Goal: Information Seeking & Learning: Learn about a topic

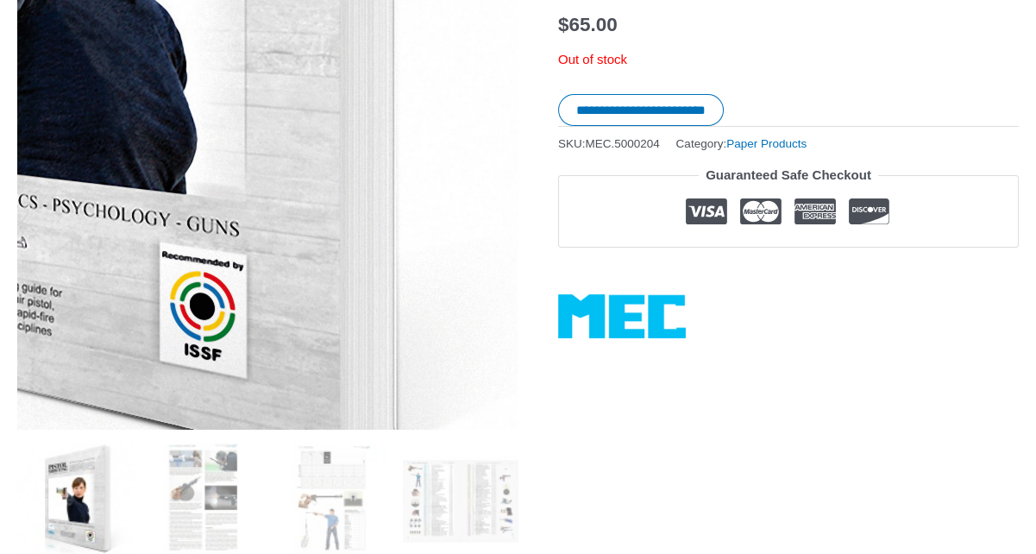
scroll to position [476, 0]
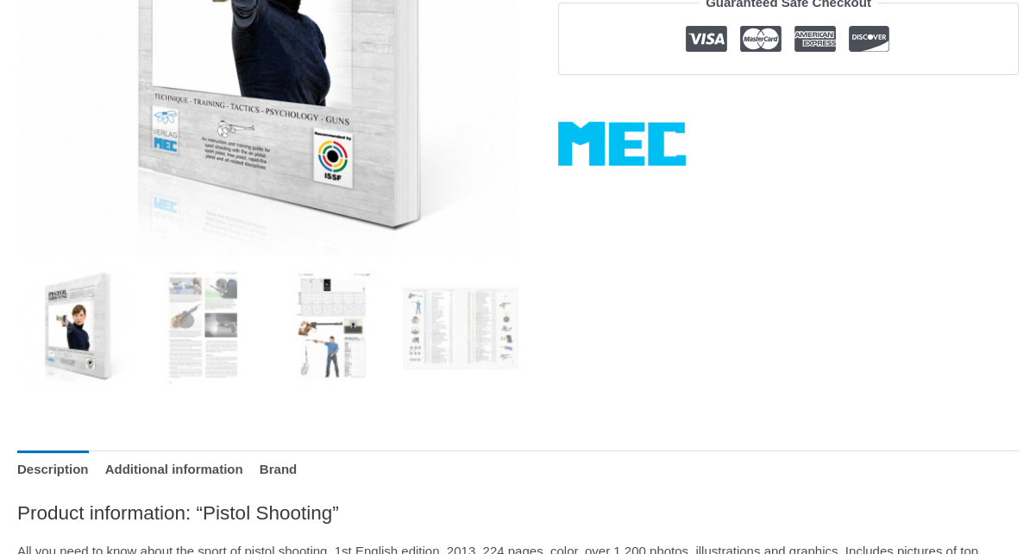
click at [335, 333] on img at bounding box center [332, 328] width 116 height 116
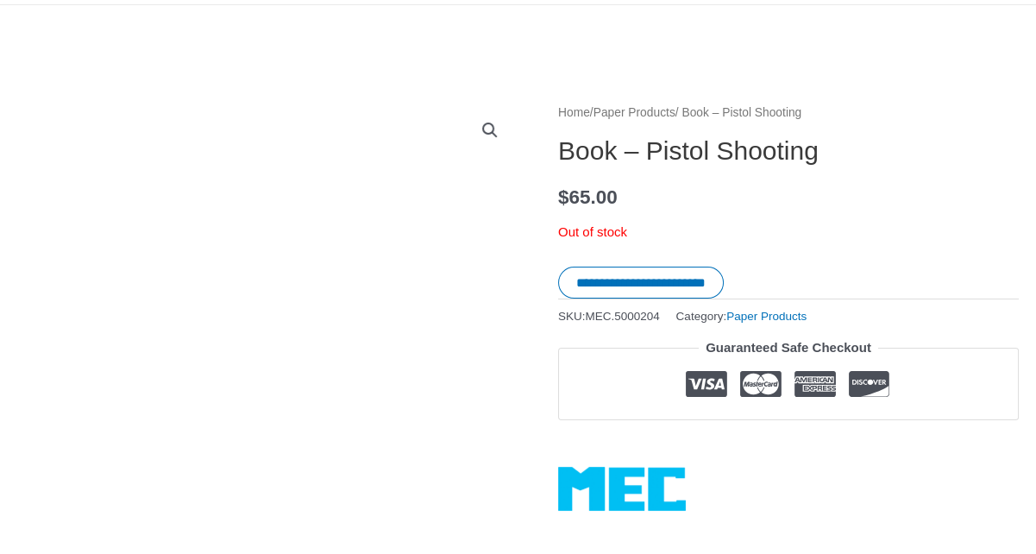
scroll to position [217, 0]
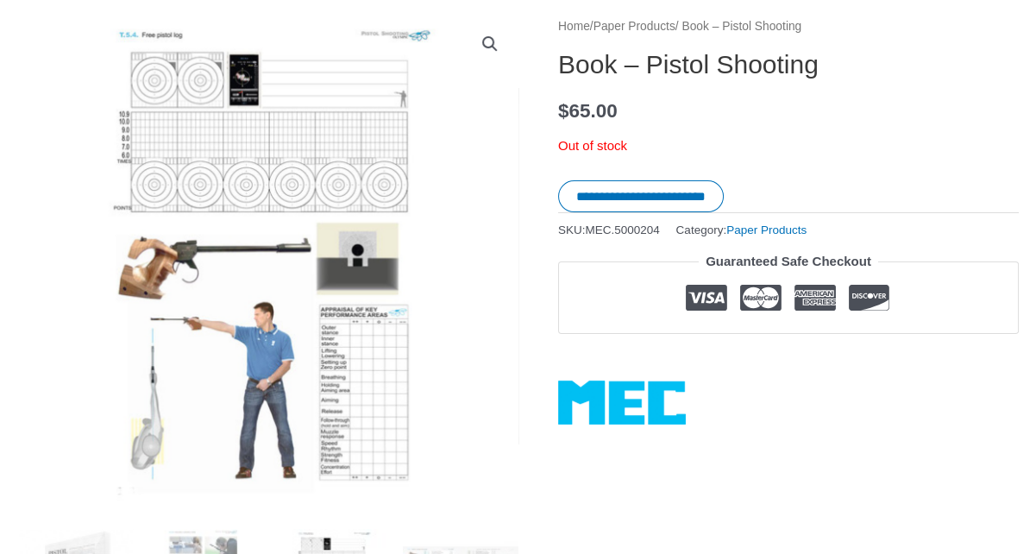
click at [293, 295] on img at bounding box center [268, 266] width 501 height 501
drag, startPoint x: 338, startPoint y: 371, endPoint x: 261, endPoint y: 375, distance: 77.7
click at [261, 375] on img at bounding box center [268, 266] width 501 height 501
click at [186, 138] on img at bounding box center [268, 266] width 501 height 501
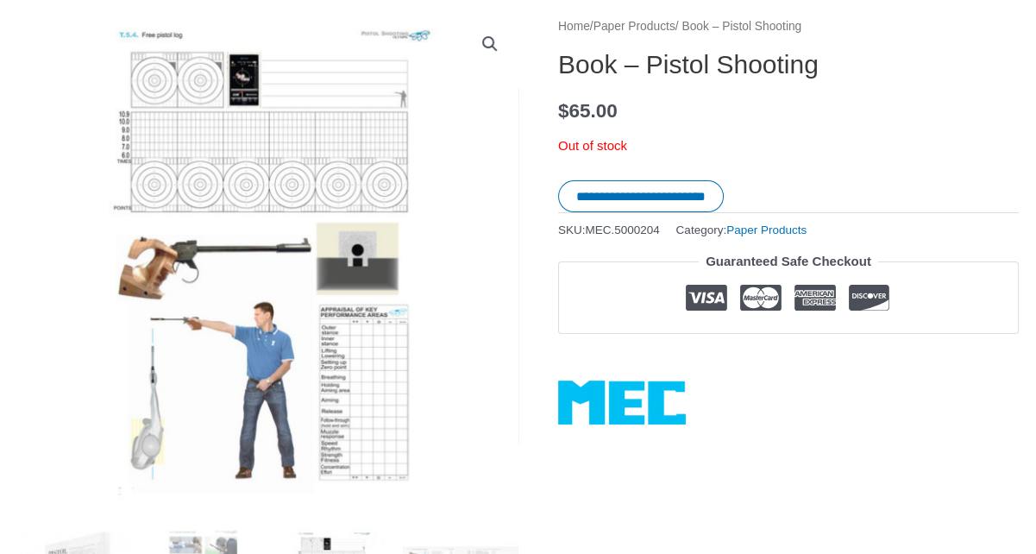
click at [208, 53] on img at bounding box center [268, 266] width 501 height 501
click at [206, 77] on img at bounding box center [268, 266] width 501 height 501
click at [217, 211] on img at bounding box center [268, 266] width 501 height 501
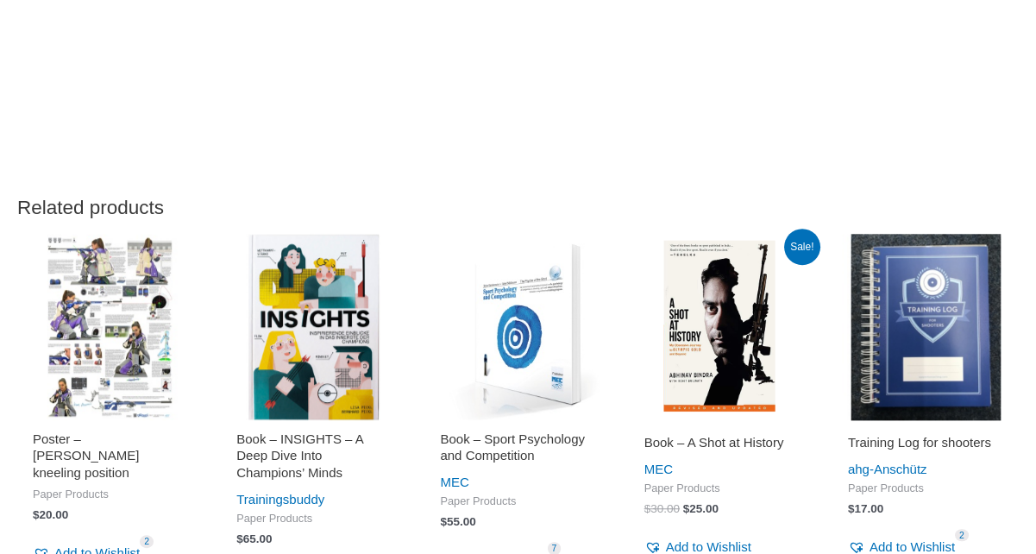
scroll to position [1943, 0]
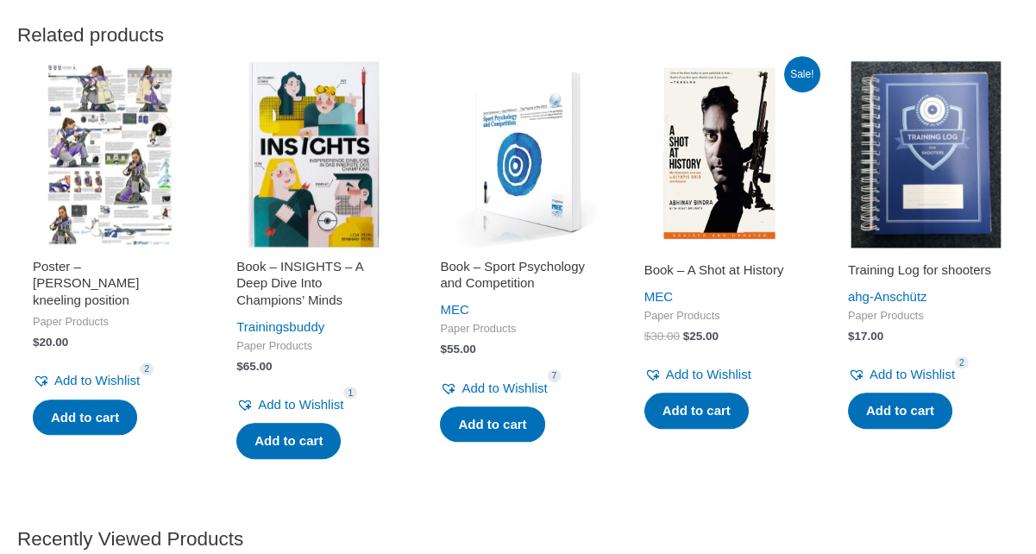
click at [932, 134] on img at bounding box center [926, 154] width 186 height 186
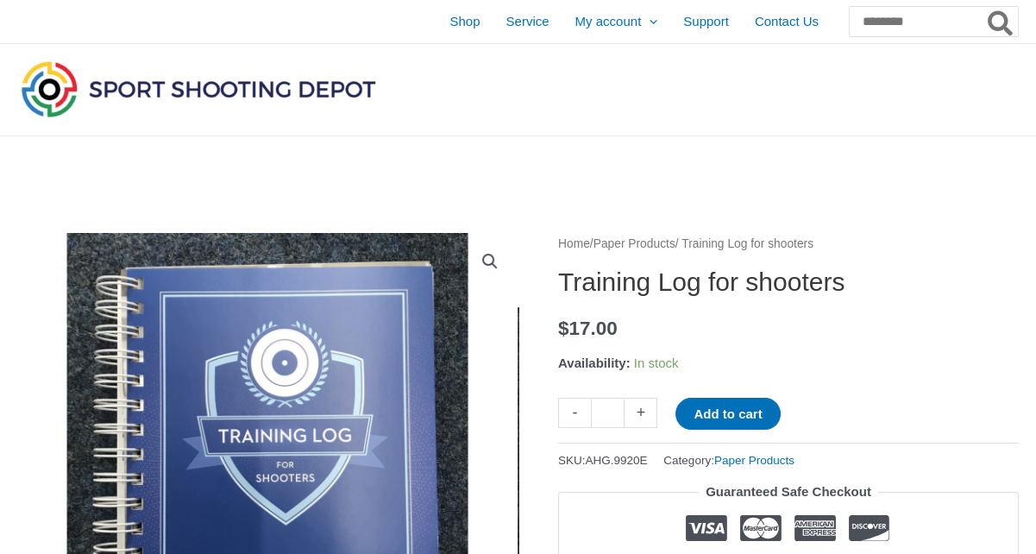
scroll to position [304, 0]
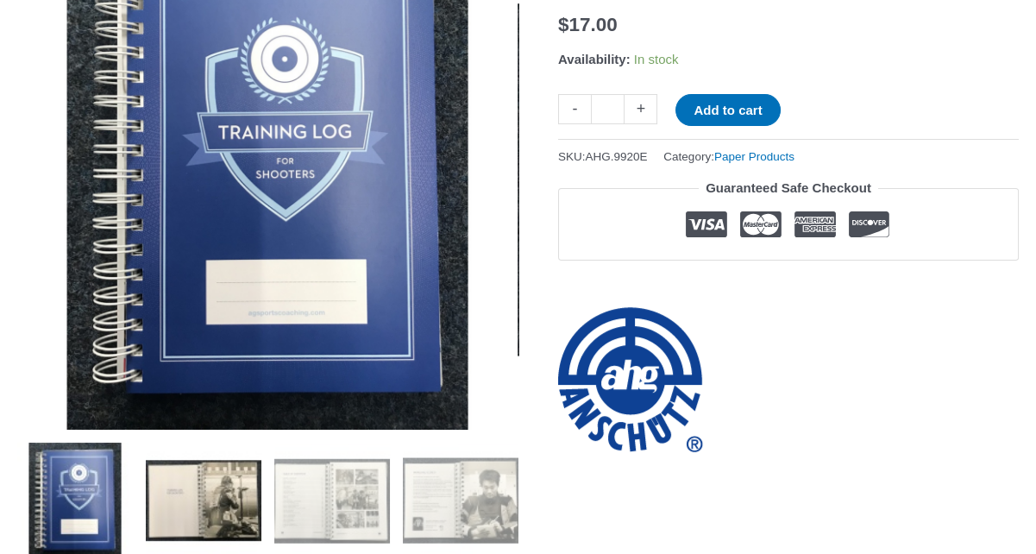
click at [206, 511] on img at bounding box center [204, 501] width 116 height 116
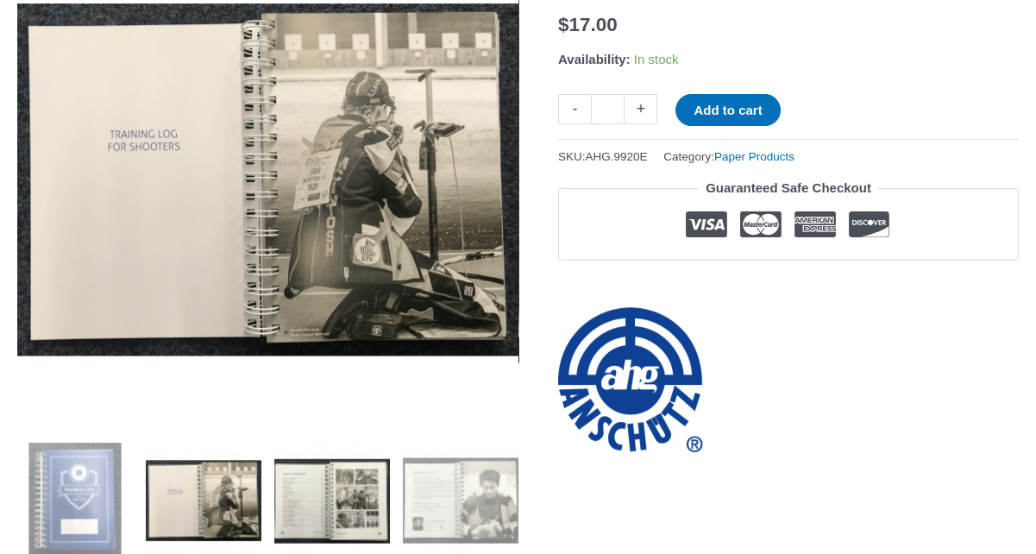
click at [322, 478] on img at bounding box center [332, 501] width 116 height 116
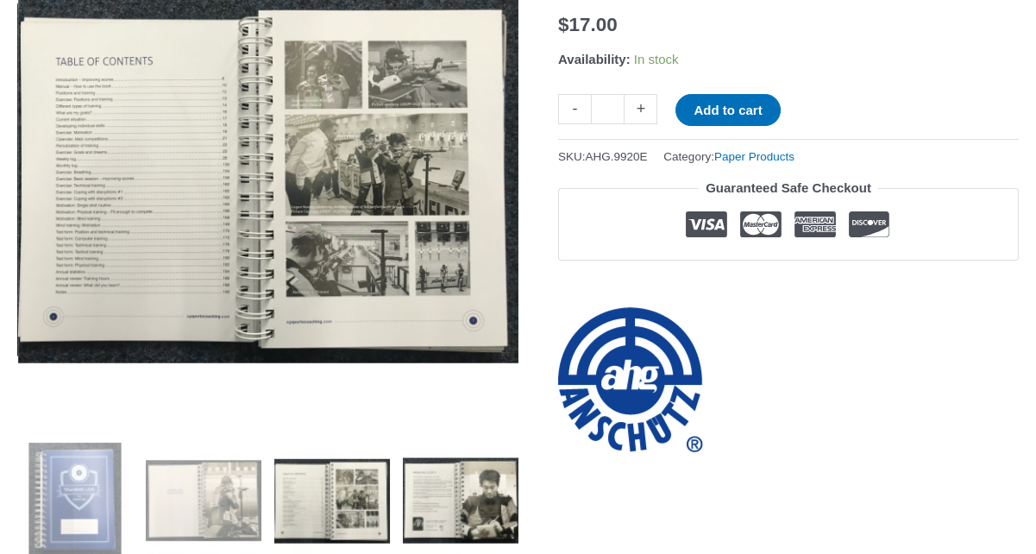
click at [454, 494] on img at bounding box center [461, 501] width 116 height 116
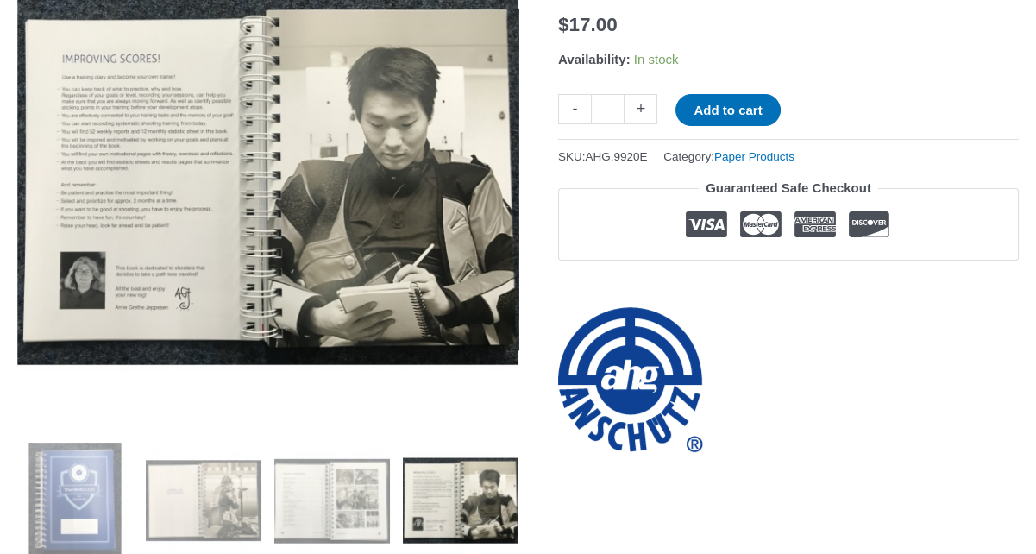
click at [452, 493] on img at bounding box center [461, 501] width 116 height 116
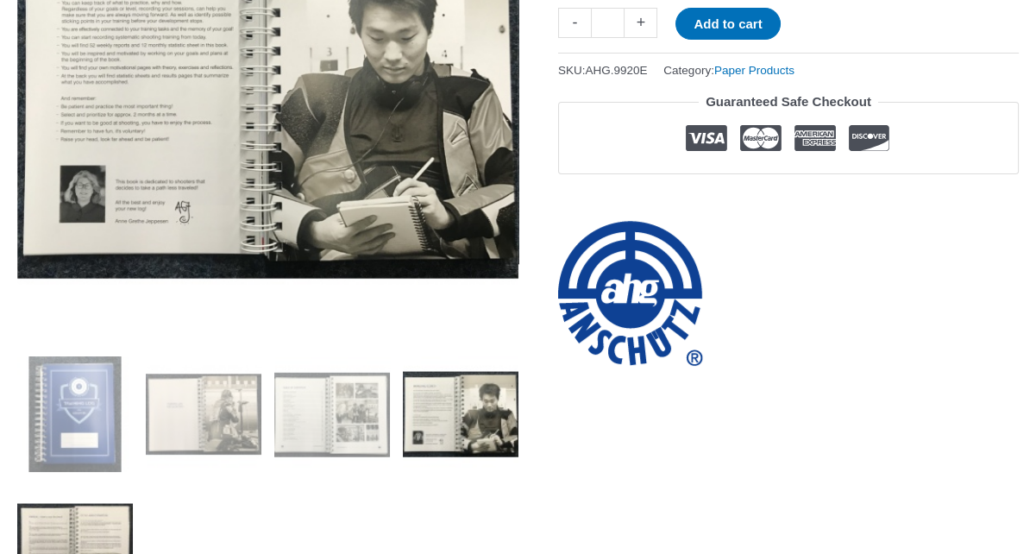
click at [79, 495] on img at bounding box center [75, 543] width 116 height 116
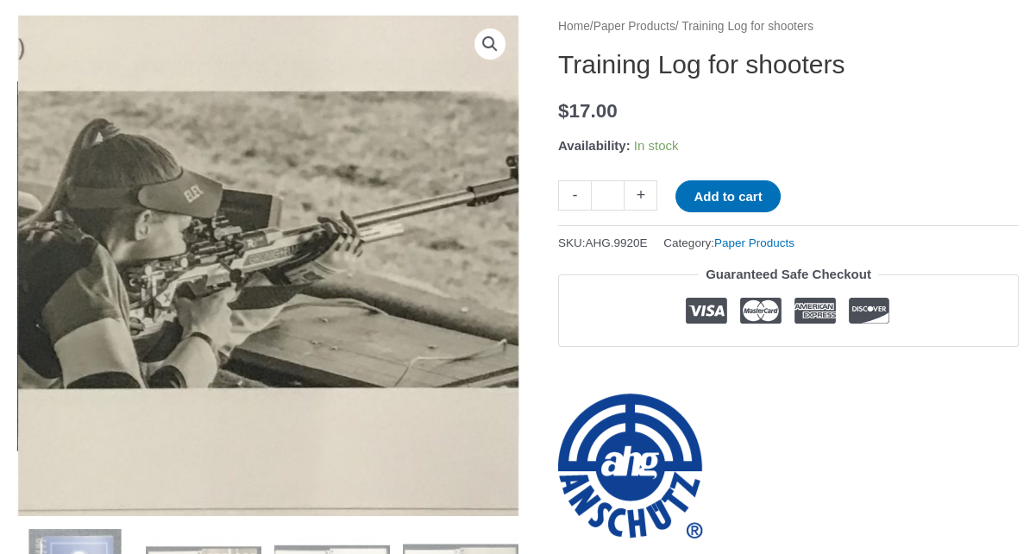
scroll to position [476, 0]
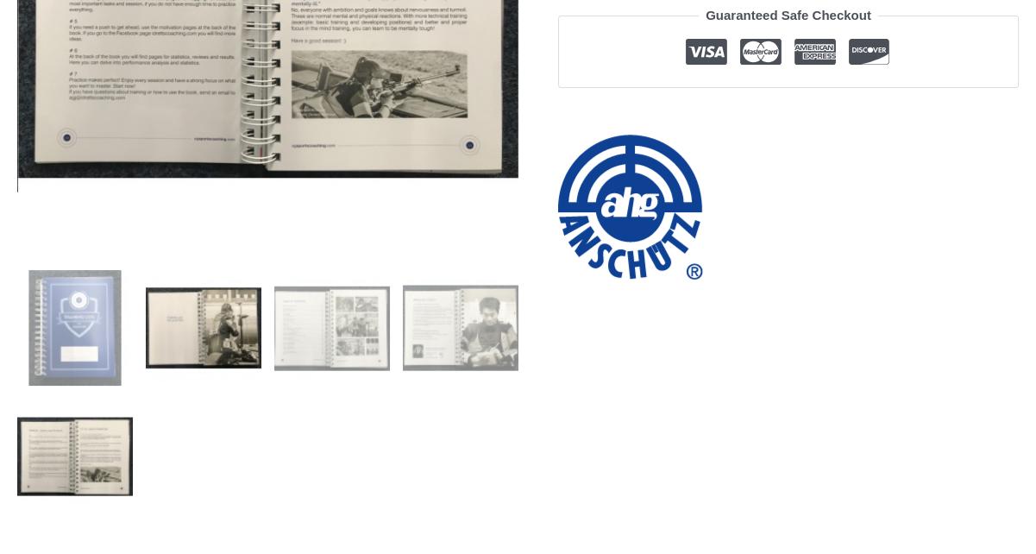
click at [221, 330] on img at bounding box center [204, 328] width 116 height 116
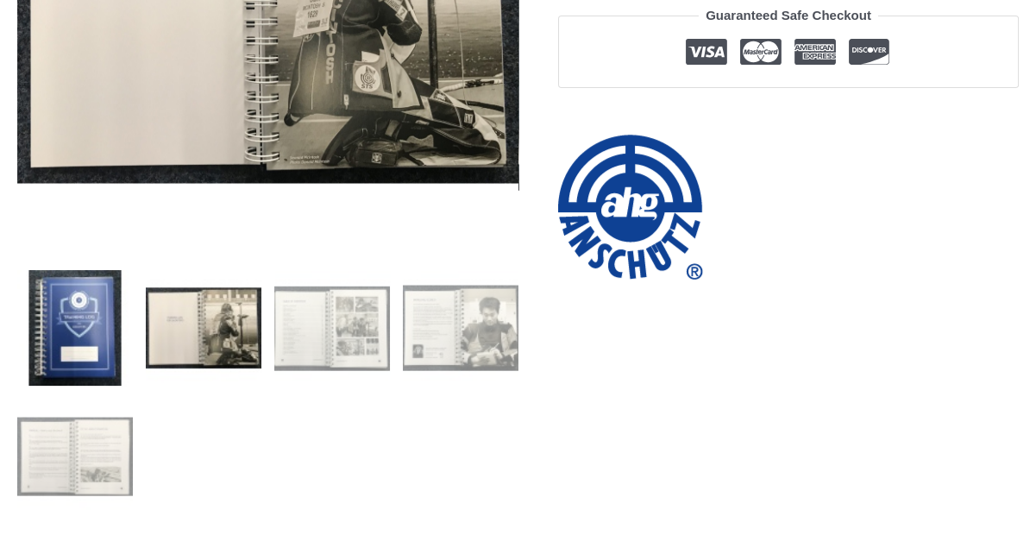
click at [67, 323] on img at bounding box center [75, 328] width 116 height 116
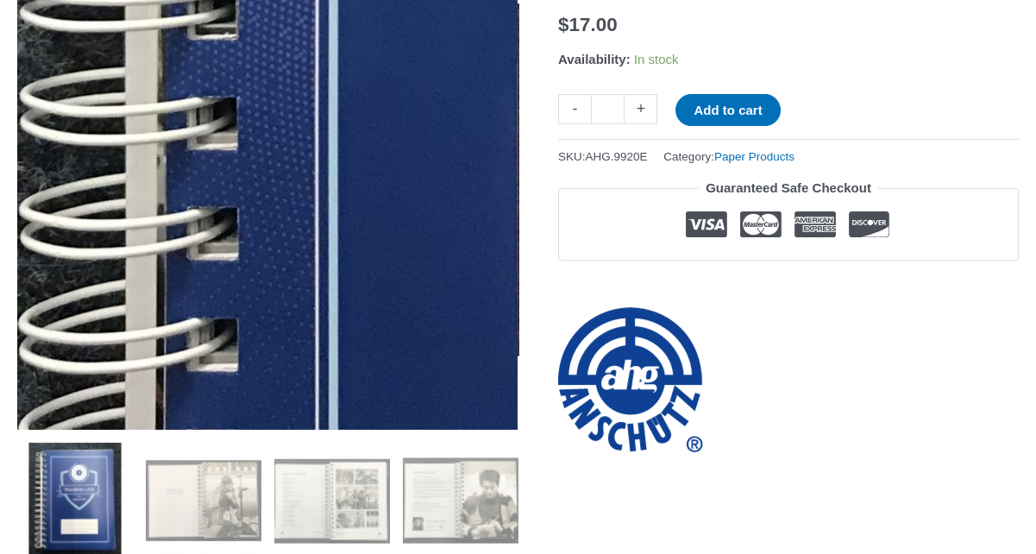
scroll to position [390, 0]
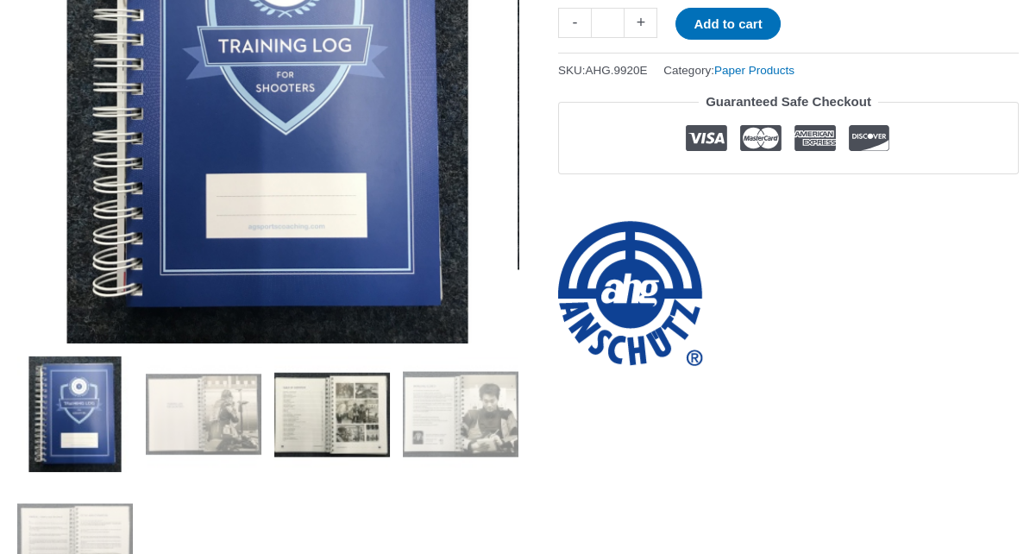
click at [331, 396] on img at bounding box center [332, 414] width 116 height 116
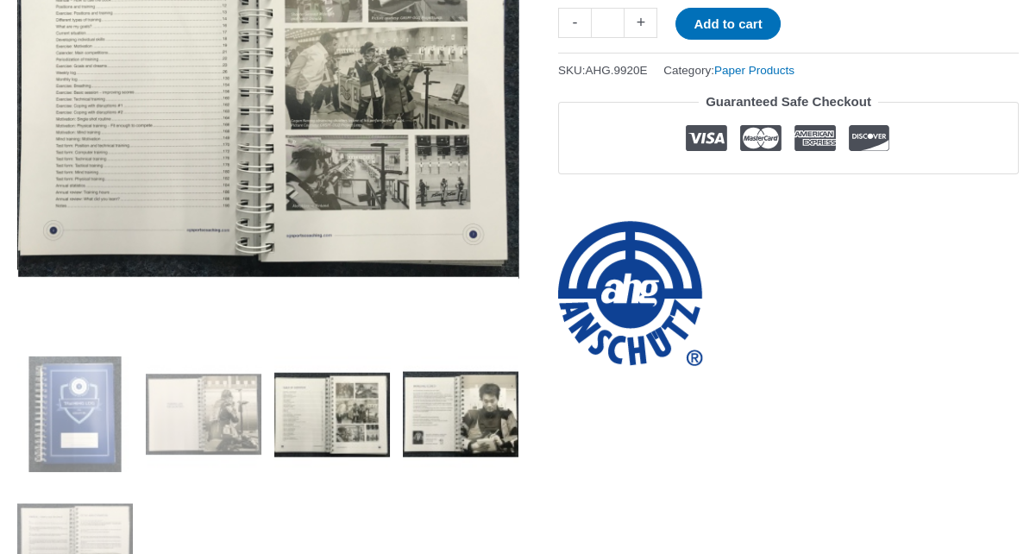
click at [419, 400] on img at bounding box center [461, 414] width 116 height 116
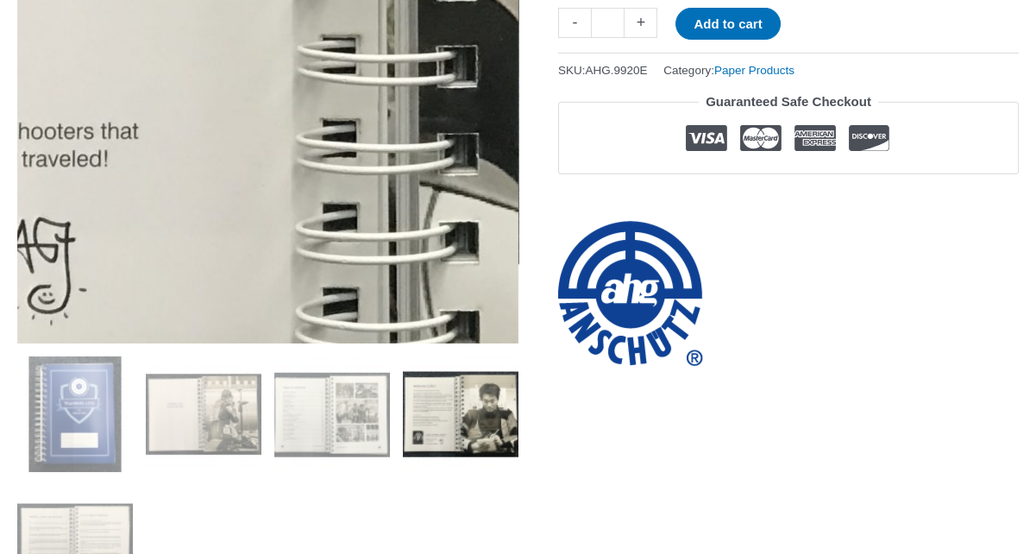
scroll to position [304, 0]
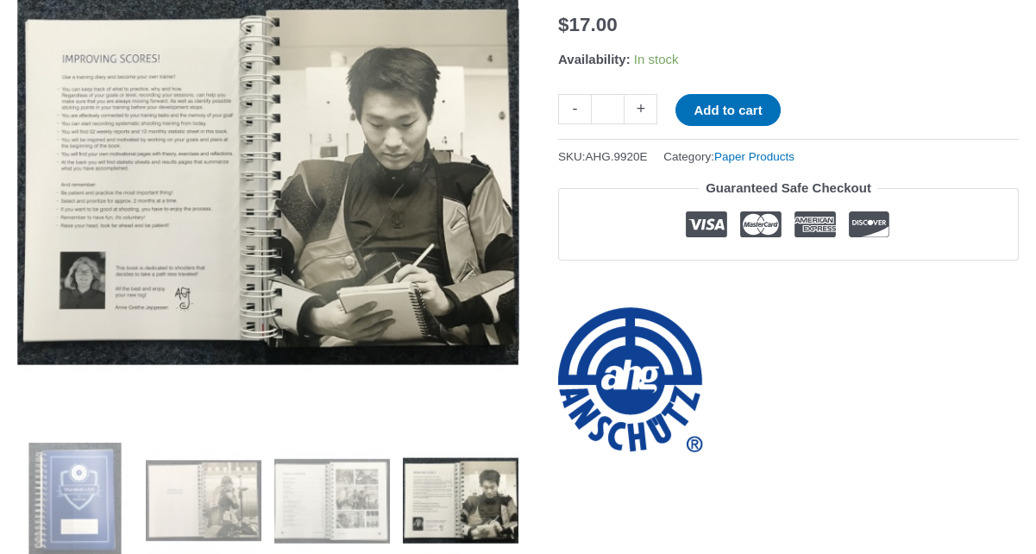
click at [456, 481] on img at bounding box center [461, 501] width 116 height 116
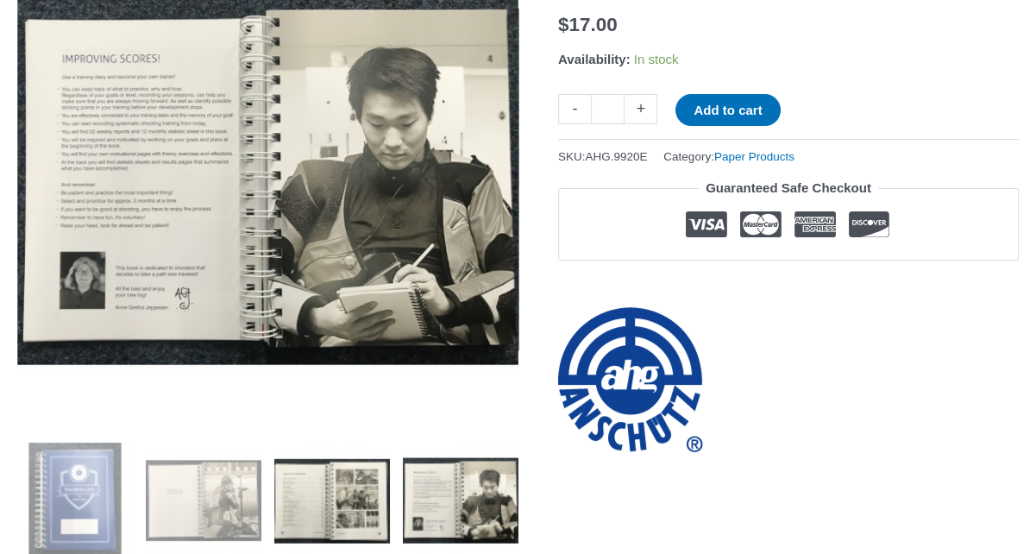
scroll to position [563, 0]
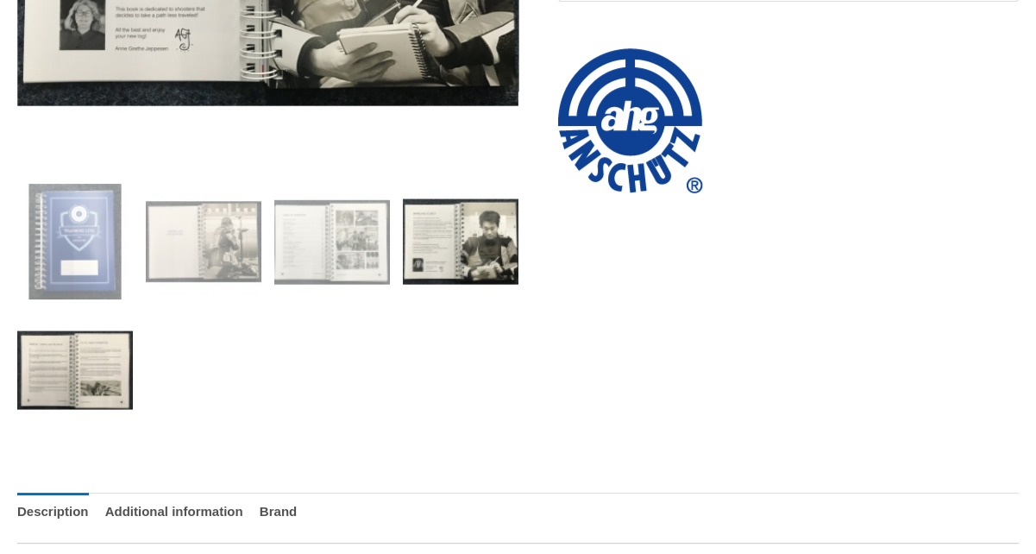
click at [104, 368] on img at bounding box center [75, 370] width 116 height 116
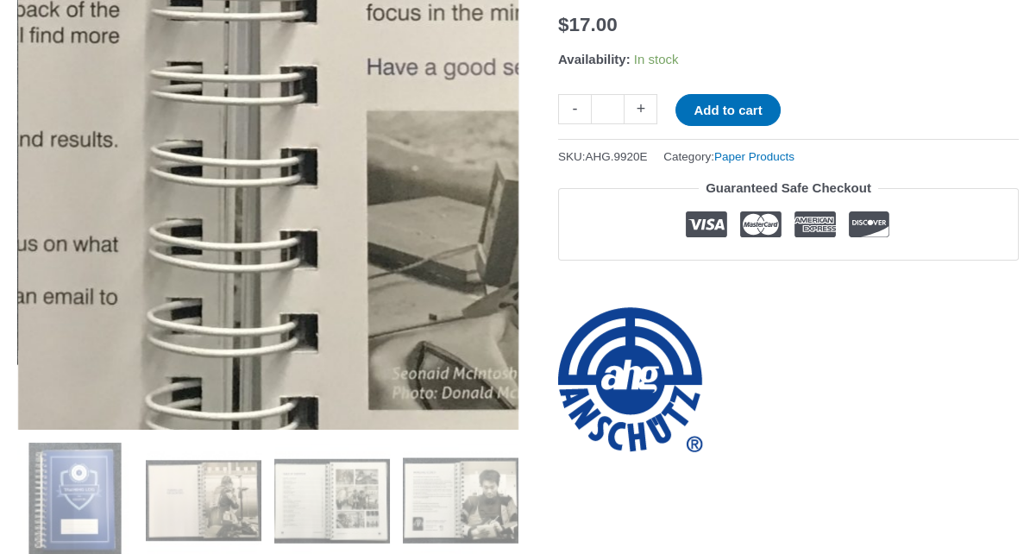
scroll to position [131, 0]
